Goal: Check status: Check status

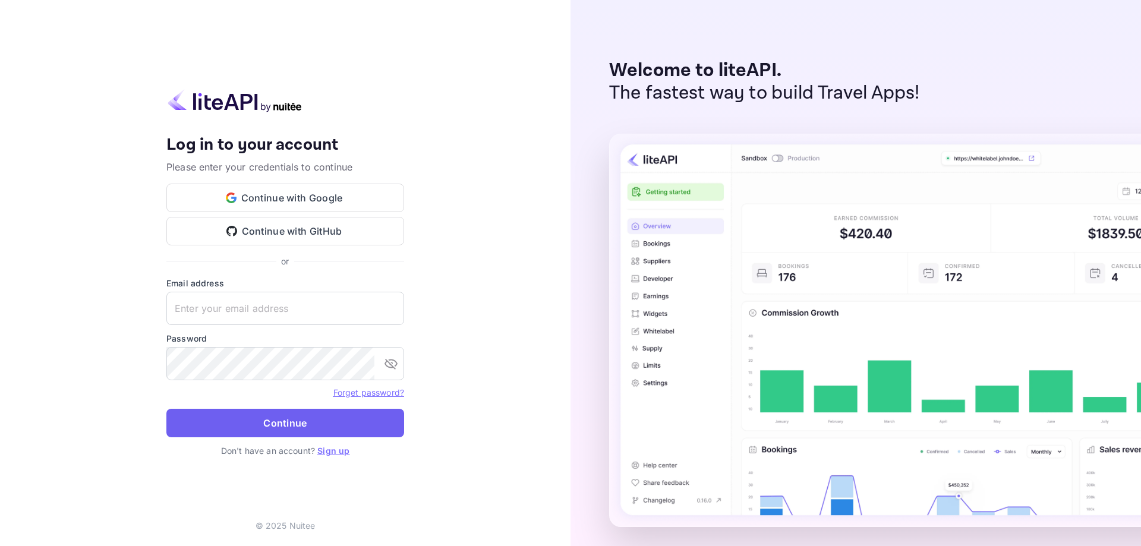
type input "[EMAIL_ADDRESS][DOMAIN_NAME]"
click at [299, 429] on button "Continue" at bounding box center [285, 423] width 238 height 29
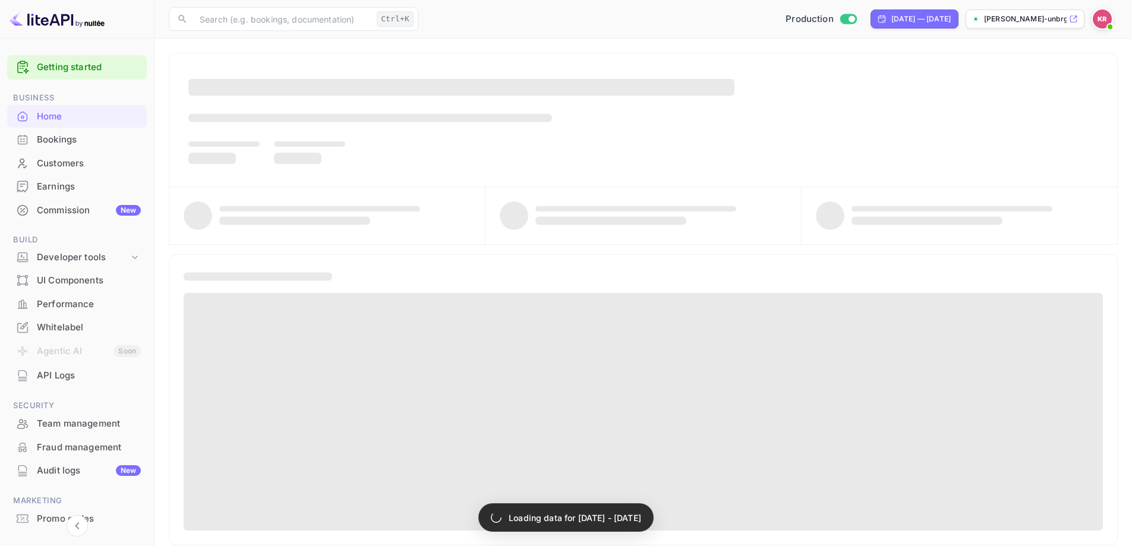
click at [67, 139] on div "Bookings" at bounding box center [89, 140] width 104 height 14
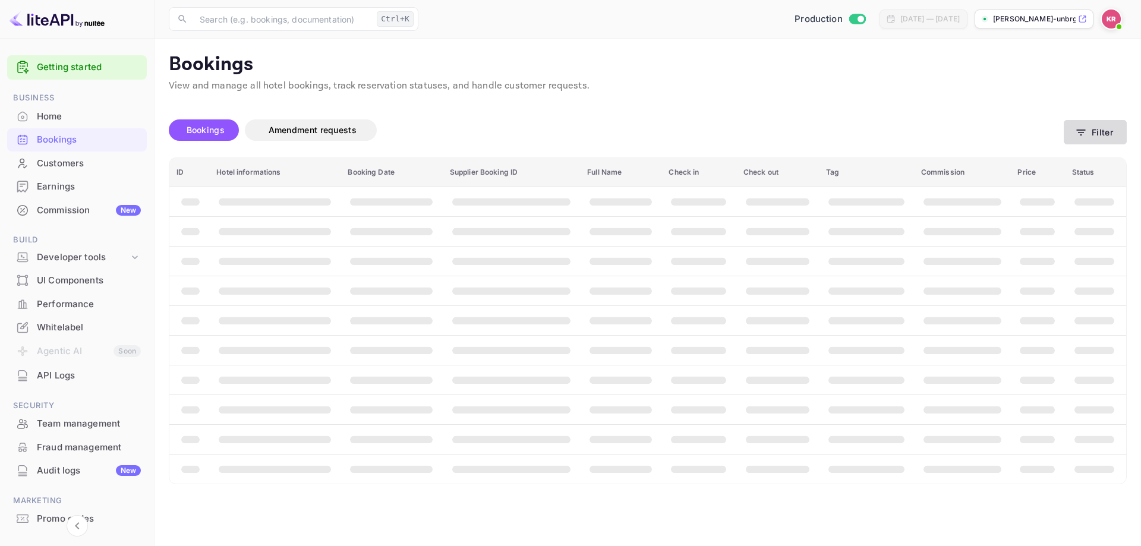
click at [1105, 137] on button "Filter" at bounding box center [1094, 132] width 63 height 24
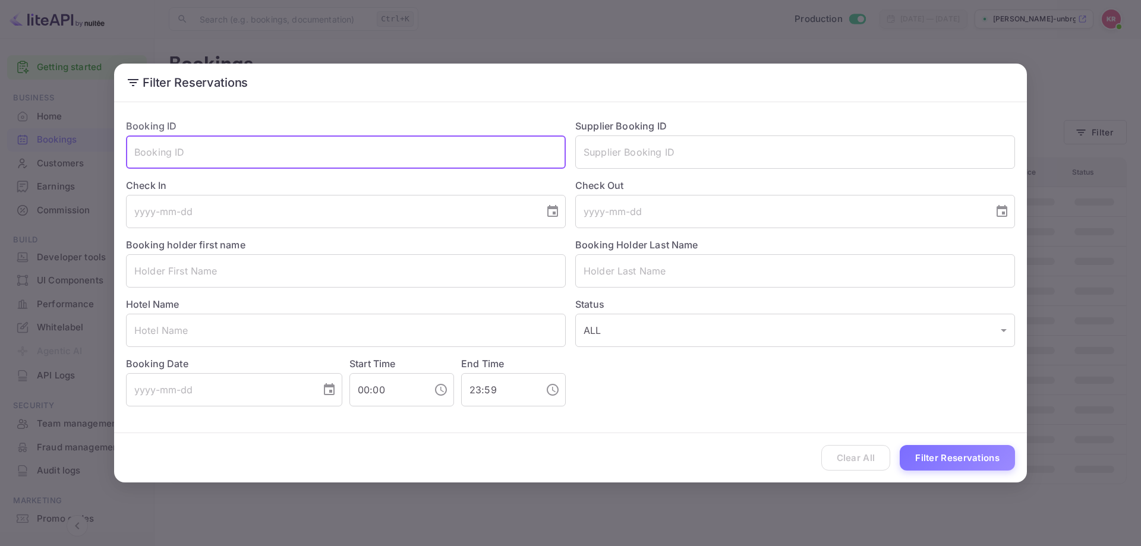
drag, startPoint x: 312, startPoint y: 146, endPoint x: 214, endPoint y: 157, distance: 99.3
paste input "xYa4IYqiU"
type input "xYa4IYqiU"
click at [924, 456] on button "Filter Reservations" at bounding box center [956, 458] width 115 height 26
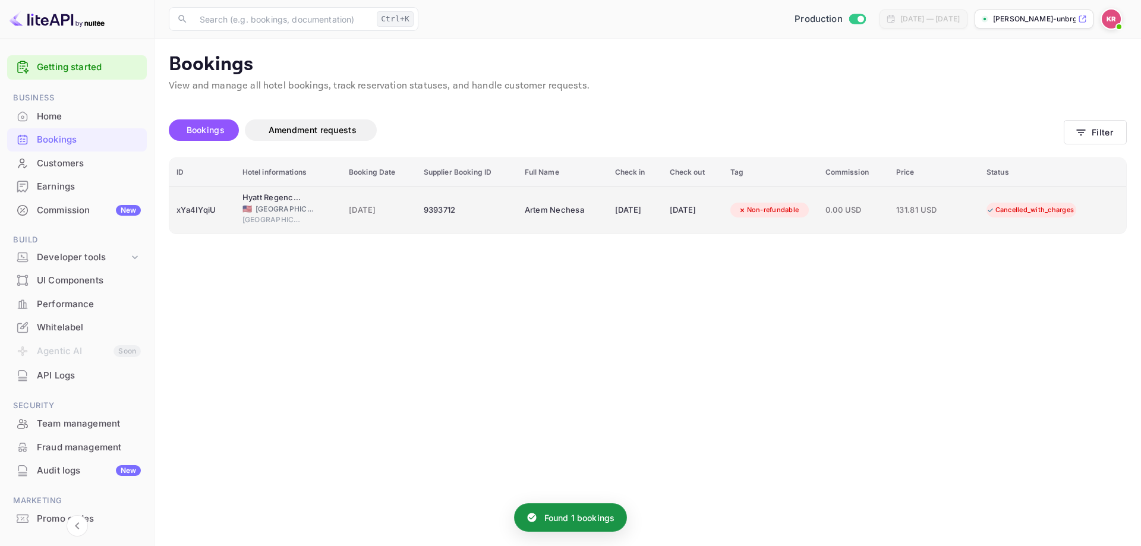
click at [684, 205] on div "[DATE]" at bounding box center [692, 210] width 46 height 19
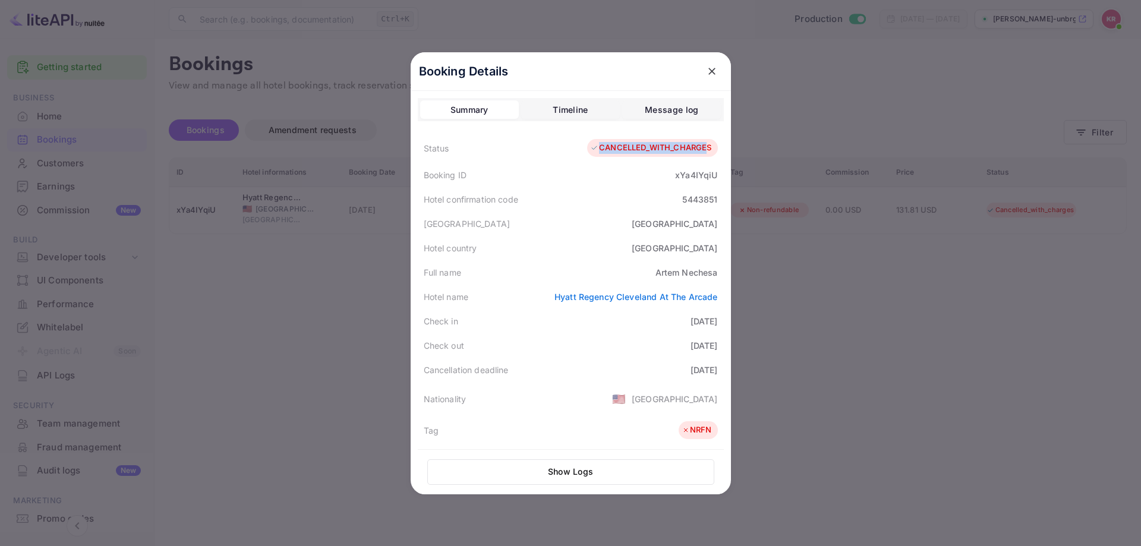
drag, startPoint x: 702, startPoint y: 147, endPoint x: 535, endPoint y: 154, distance: 167.1
click at [535, 154] on div "Status CANCELLED_WITH_CHARGES" at bounding box center [571, 148] width 306 height 30
click at [527, 165] on div "Booking ID xYa4IYqiU" at bounding box center [571, 175] width 306 height 24
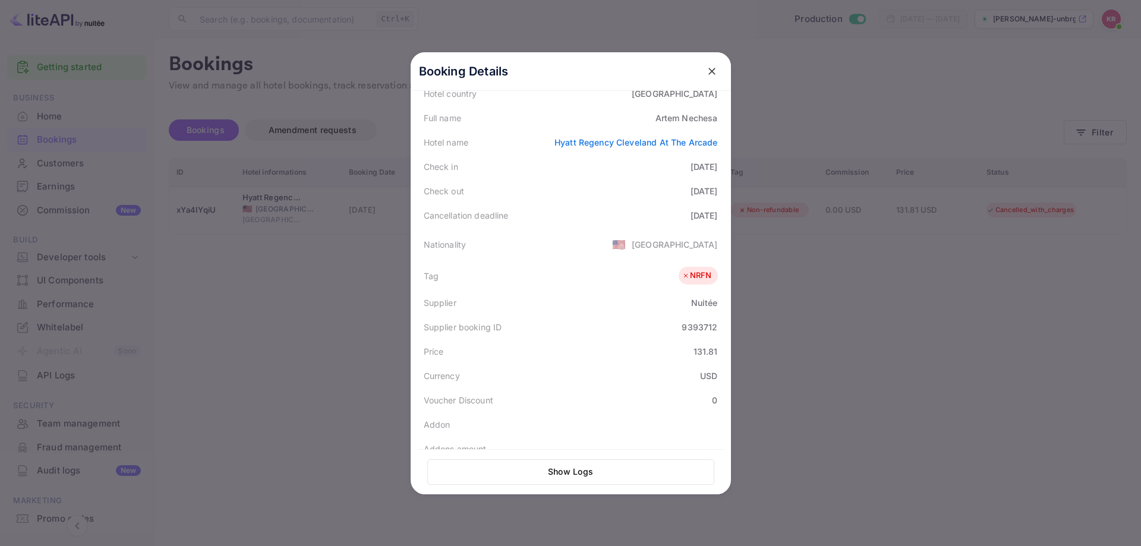
scroll to position [178, 0]
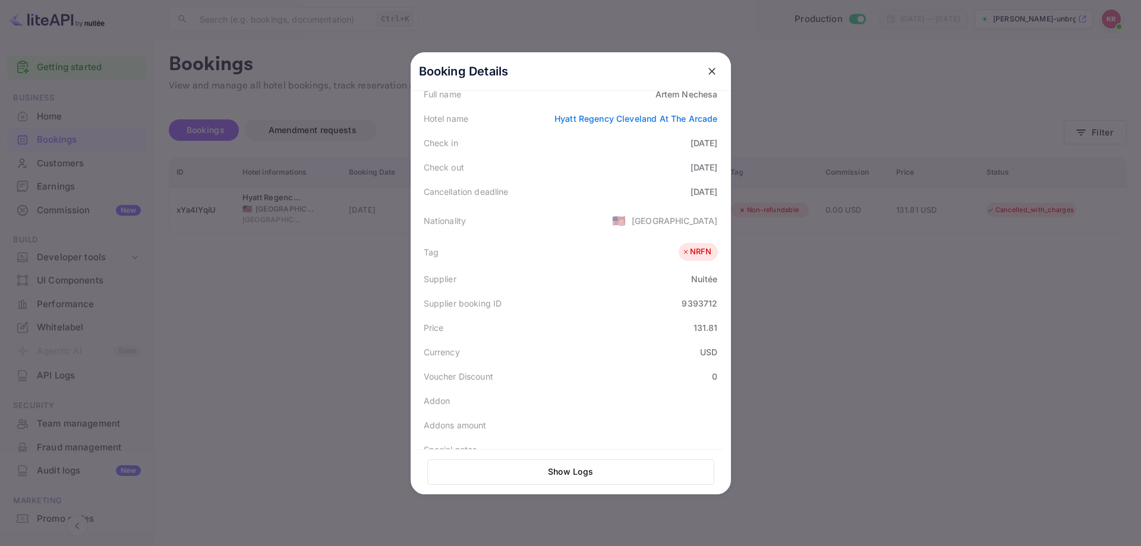
click at [707, 70] on icon "close" at bounding box center [712, 71] width 12 height 12
